Goal: Complete application form

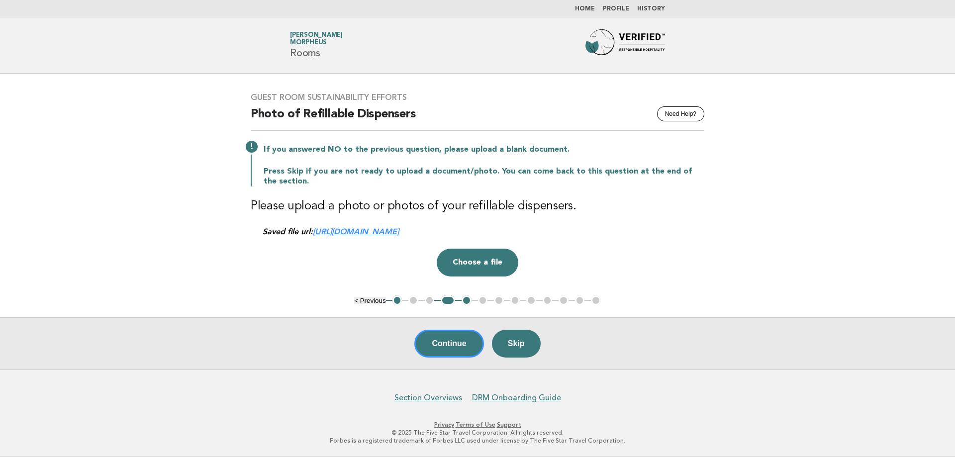
click at [399, 235] on link "[URL][DOMAIN_NAME]" at bounding box center [356, 231] width 86 height 9
click at [449, 351] on button "Continue" at bounding box center [448, 344] width 69 height 28
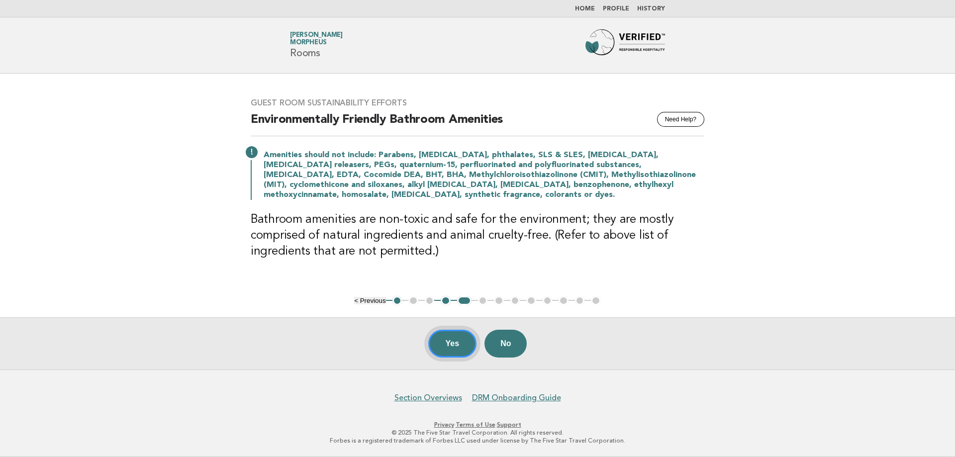
click at [453, 339] on button "Yes" at bounding box center [452, 344] width 49 height 28
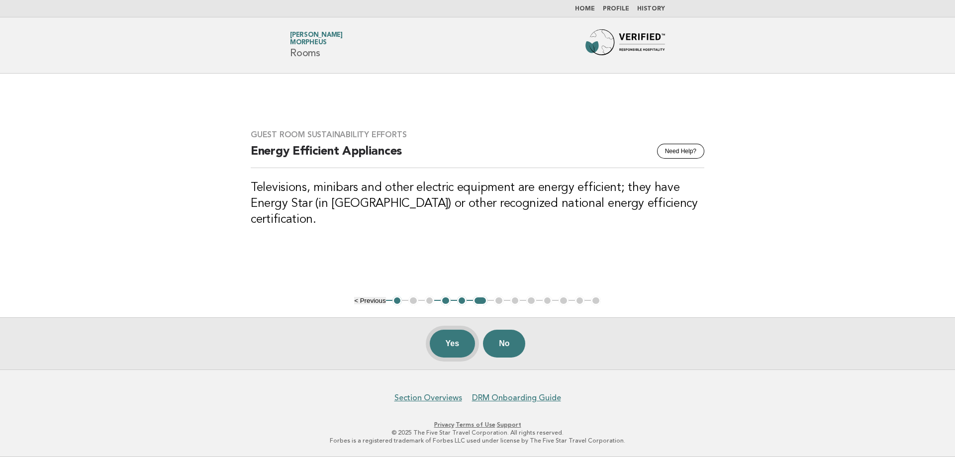
click at [445, 337] on button "Yes" at bounding box center [453, 344] width 46 height 28
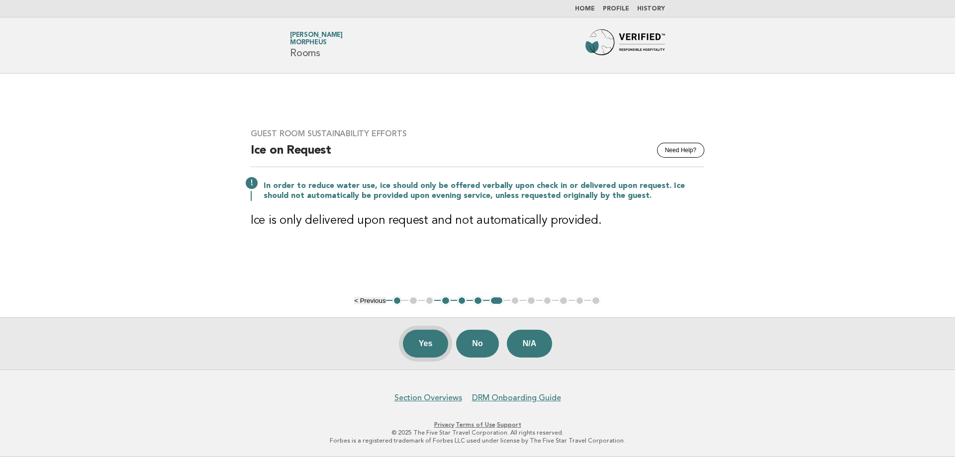
click at [431, 336] on button "Yes" at bounding box center [426, 344] width 46 height 28
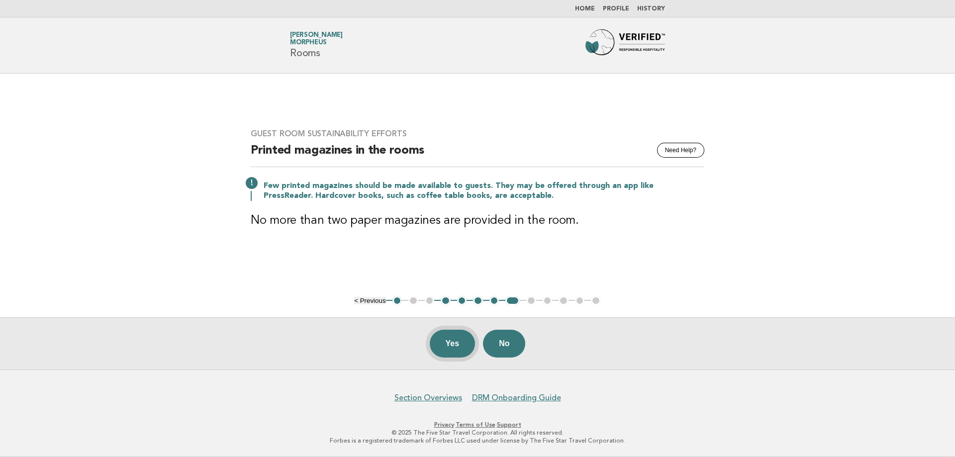
click at [444, 346] on button "Yes" at bounding box center [453, 344] width 46 height 28
